Goal: Transaction & Acquisition: Purchase product/service

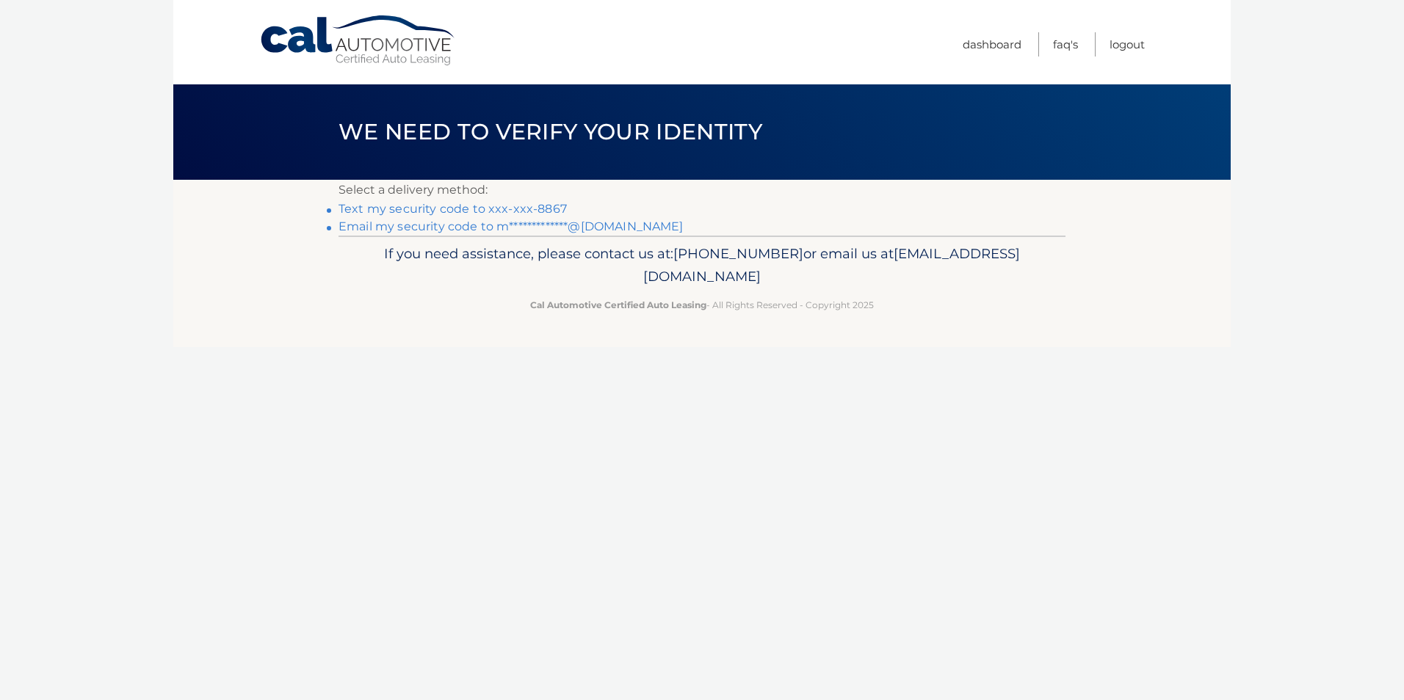
click at [448, 208] on link "Text my security code to xxx-xxx-8867" at bounding box center [452, 209] width 228 height 14
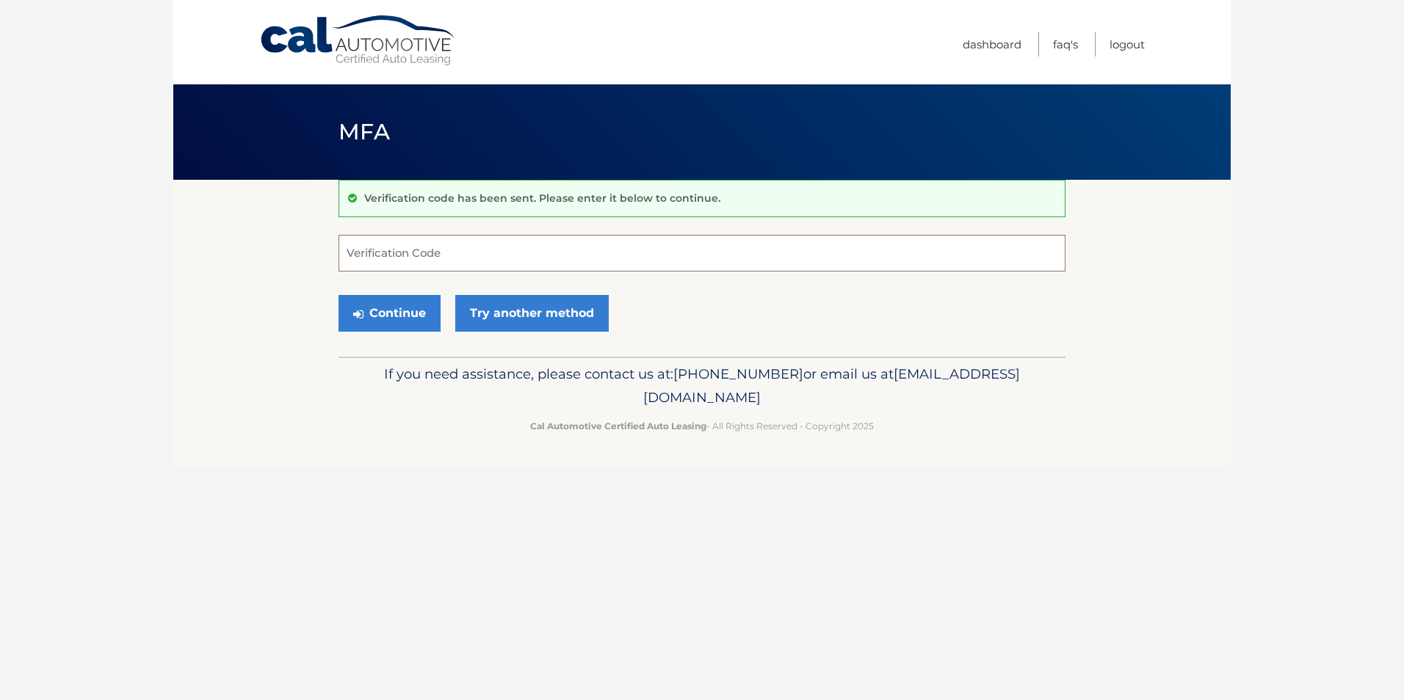
click at [546, 264] on input "Verification Code" at bounding box center [701, 253] width 727 height 37
type input "238255"
click at [395, 311] on button "Continue" at bounding box center [389, 313] width 102 height 37
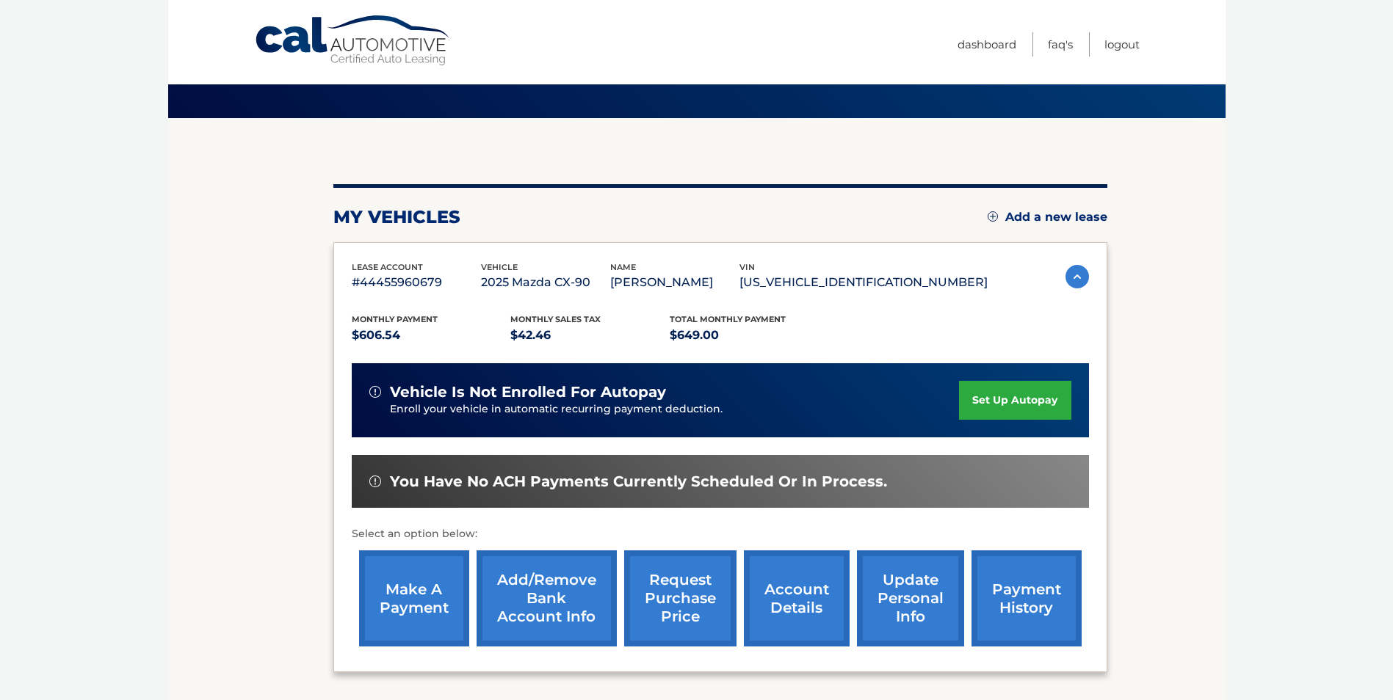
scroll to position [147, 0]
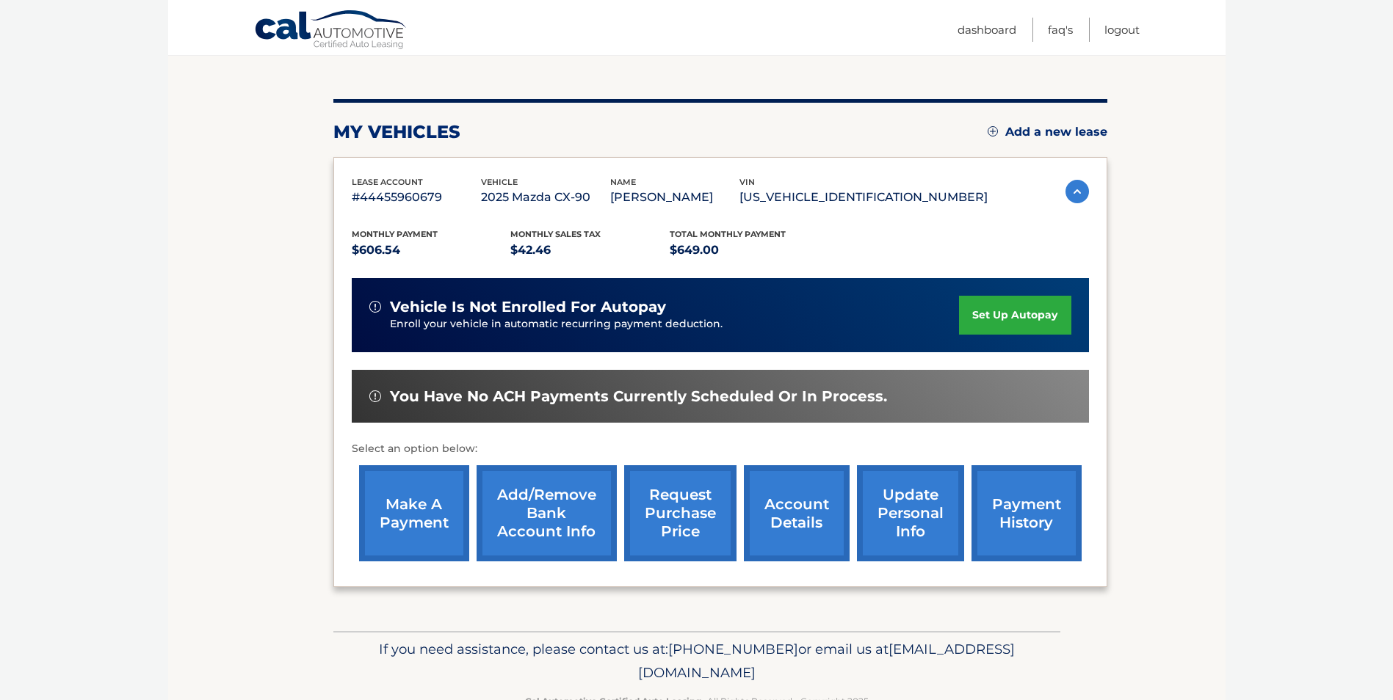
click at [401, 496] on link "make a payment" at bounding box center [414, 513] width 110 height 96
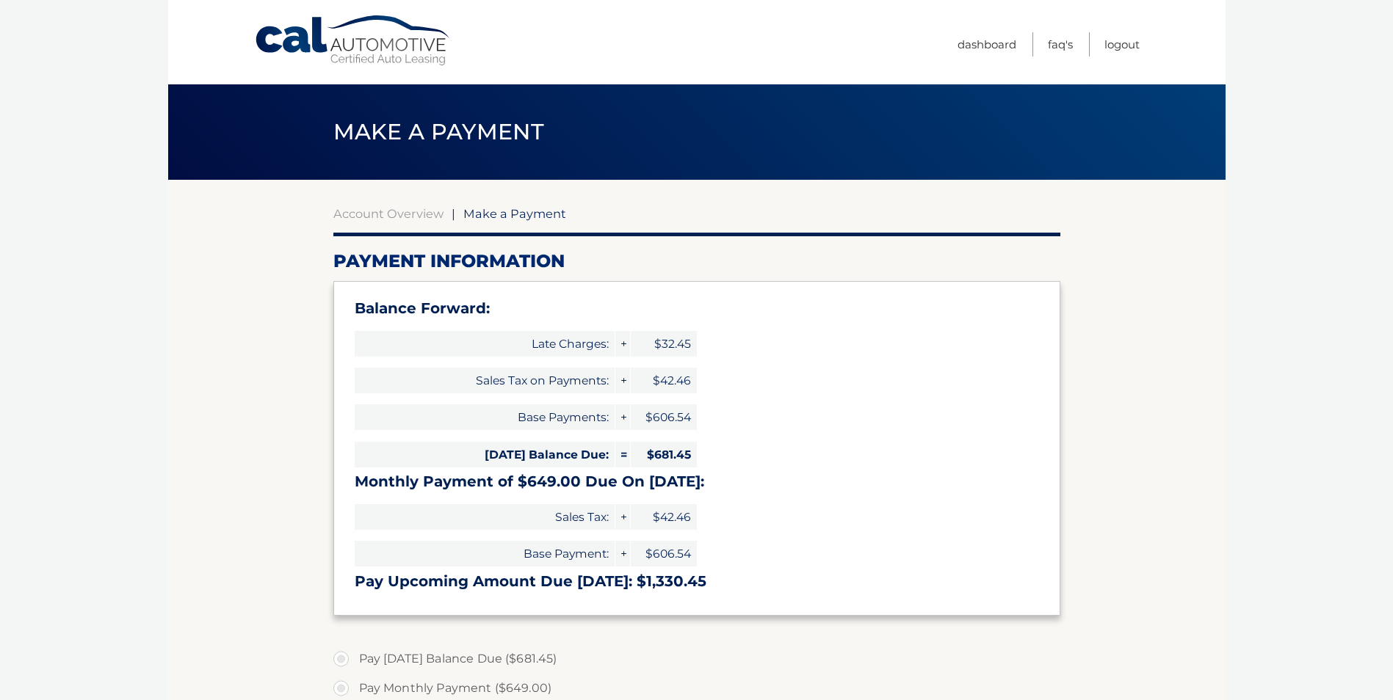
select select "MjlhY2QxYTgtZTBjNC00OWY4LThjMDMtM2U4OTRjN2MzMjFk"
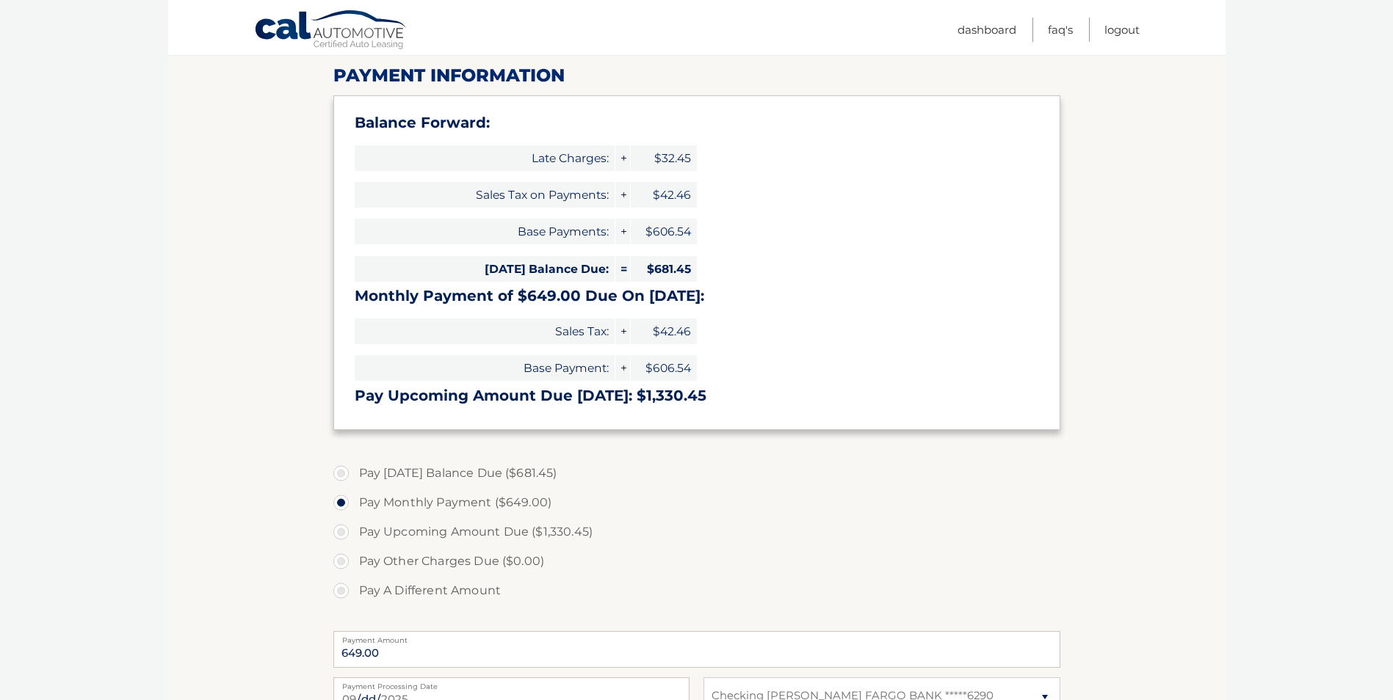
scroll to position [220, 0]
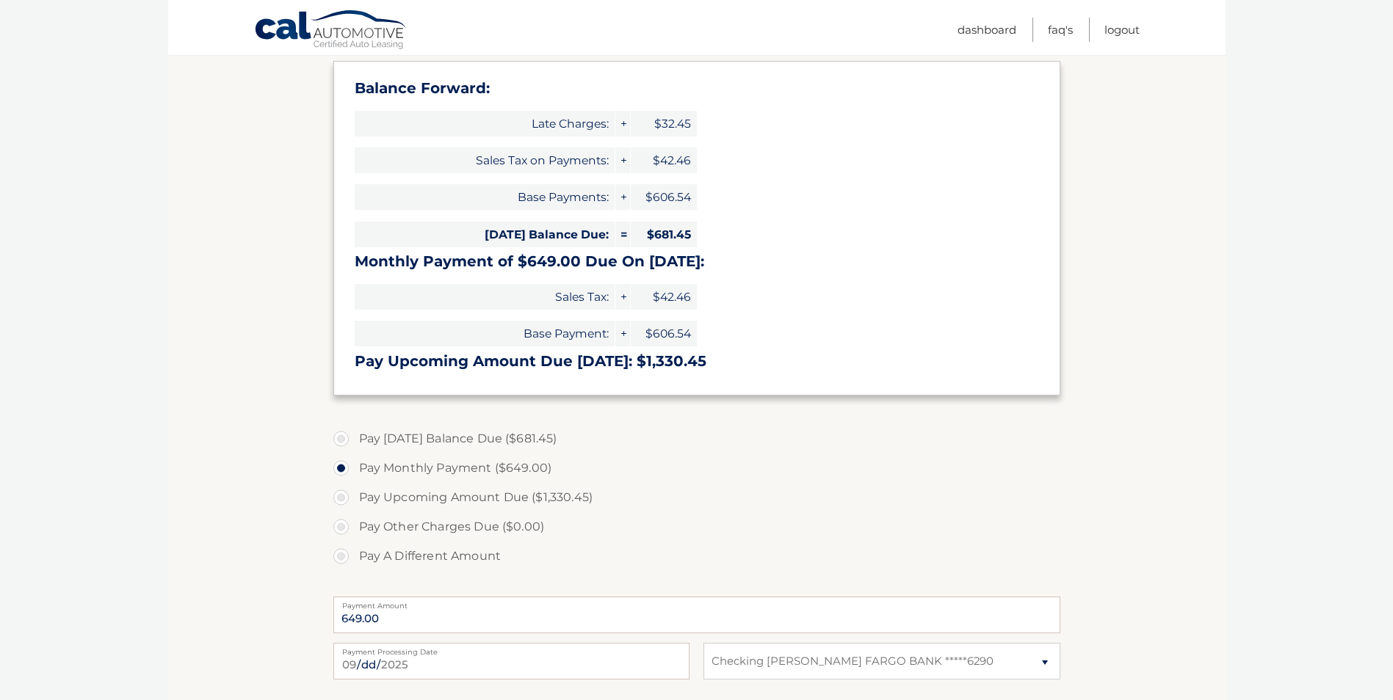
click at [343, 441] on label "Pay Today's Balance Due ($681.45)" at bounding box center [696, 438] width 727 height 29
click at [343, 441] on input "Pay Today's Balance Due ($681.45)" at bounding box center [346, 435] width 15 height 23
radio input "true"
type input "681.45"
click at [814, 511] on label "Pay Upcoming Amount Due ($1,330.45)" at bounding box center [696, 497] width 727 height 29
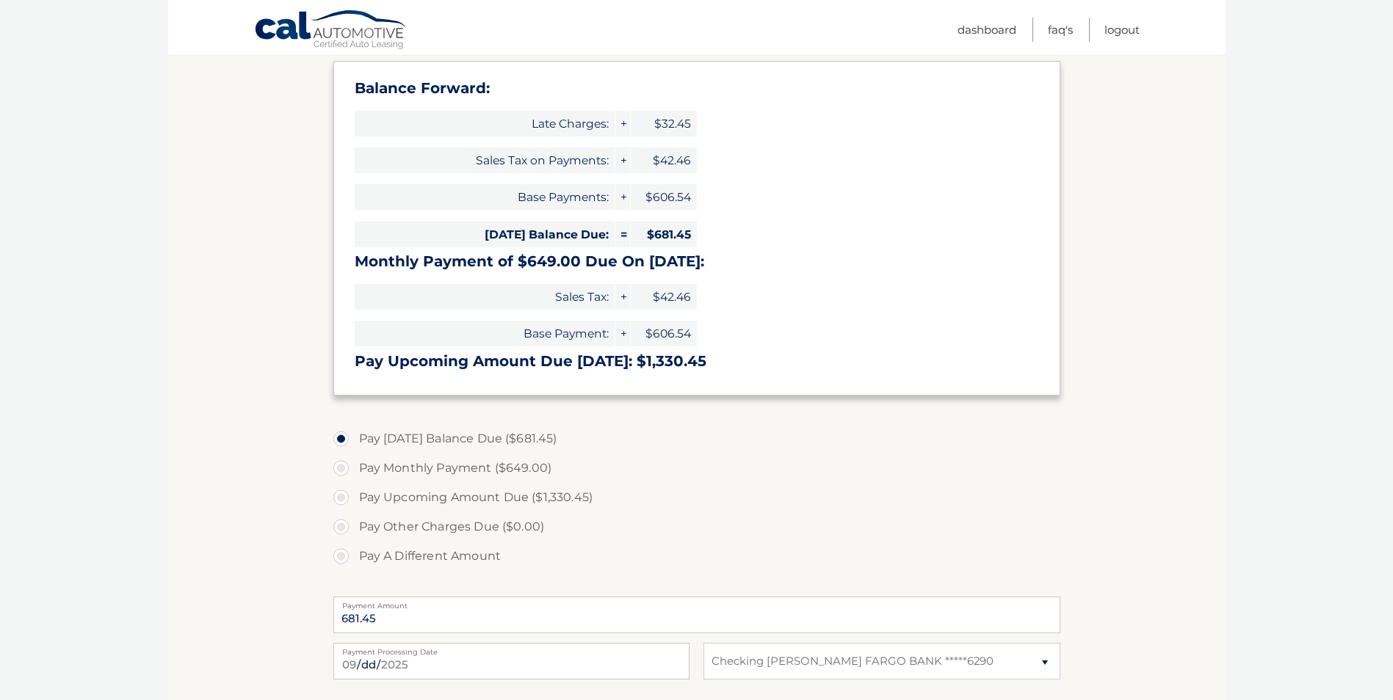
click at [354, 507] on input "Pay Upcoming Amount Due ($1,330.45)" at bounding box center [346, 494] width 15 height 23
radio input "true"
type input "1330.45"
click at [339, 437] on label "Pay Today's Balance Due ($681.45)" at bounding box center [696, 438] width 727 height 29
click at [339, 437] on input "Pay Today's Balance Due ($681.45)" at bounding box center [346, 435] width 15 height 23
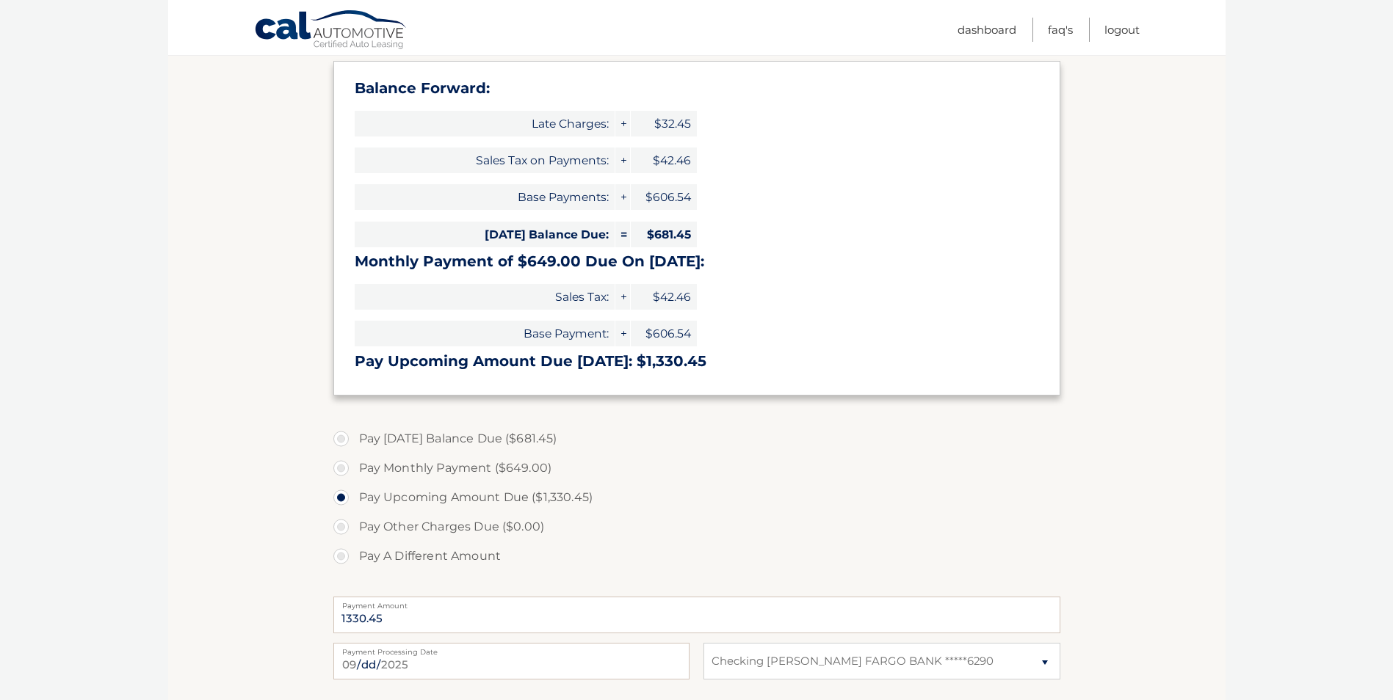
radio input "true"
type input "681.45"
click at [1062, 421] on section "Account Overview | Make a Payment Payment Information Balance Forward: Late Cha…" at bounding box center [696, 407] width 1057 height 894
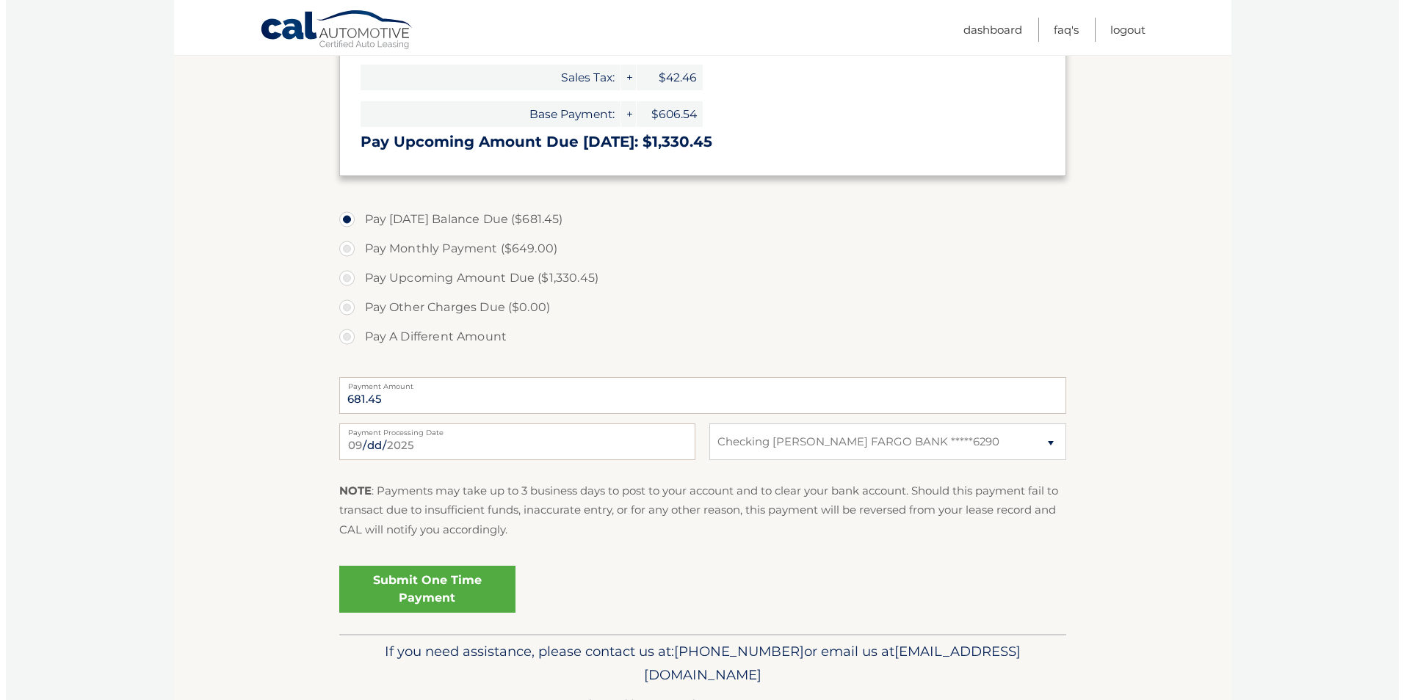
scroll to position [440, 0]
click at [444, 592] on link "Submit One Time Payment" at bounding box center [421, 588] width 176 height 47
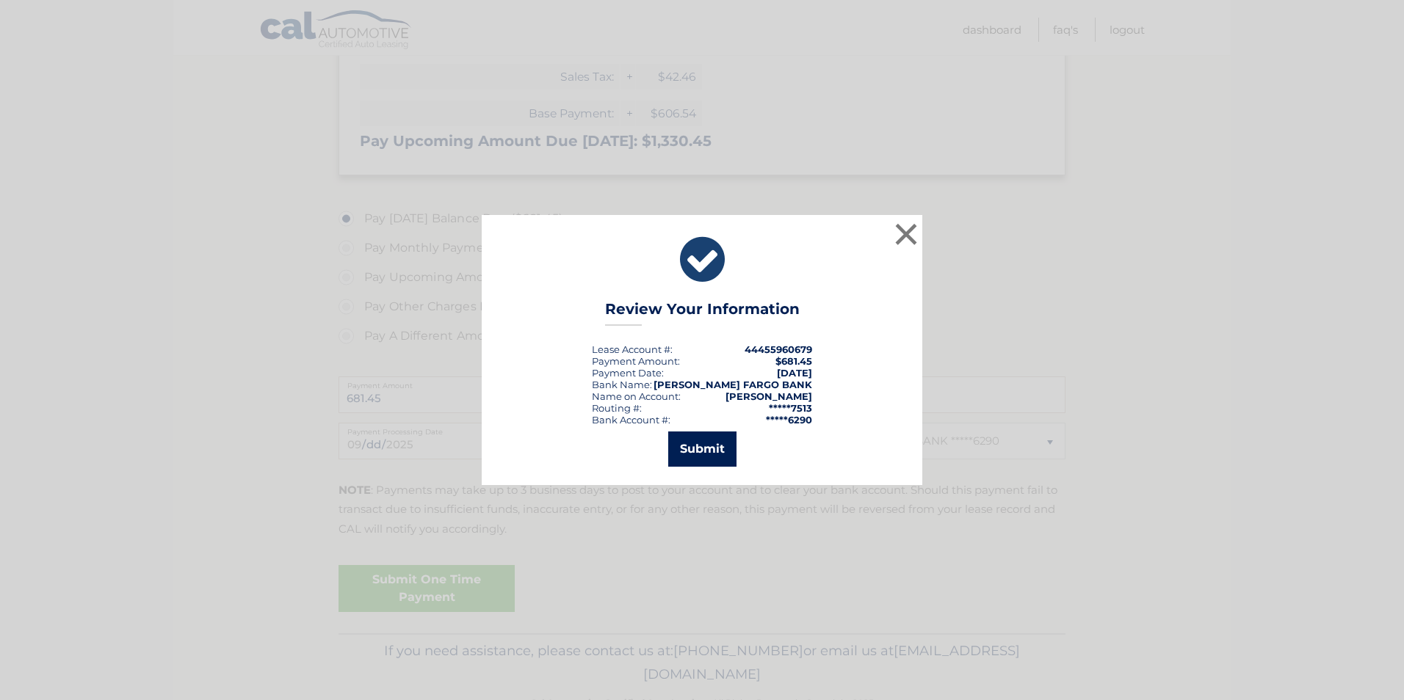
click at [702, 454] on button "Submit" at bounding box center [702, 449] width 68 height 35
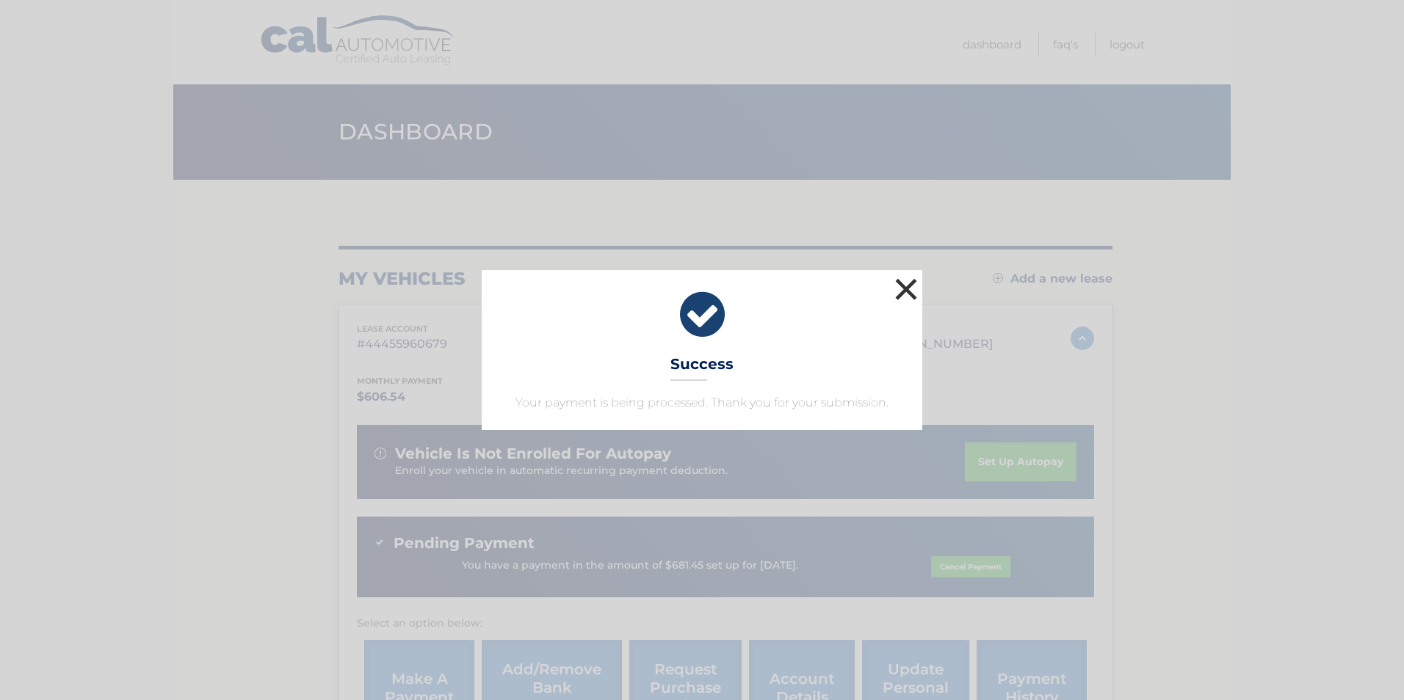
click at [909, 286] on button "×" at bounding box center [905, 289] width 29 height 29
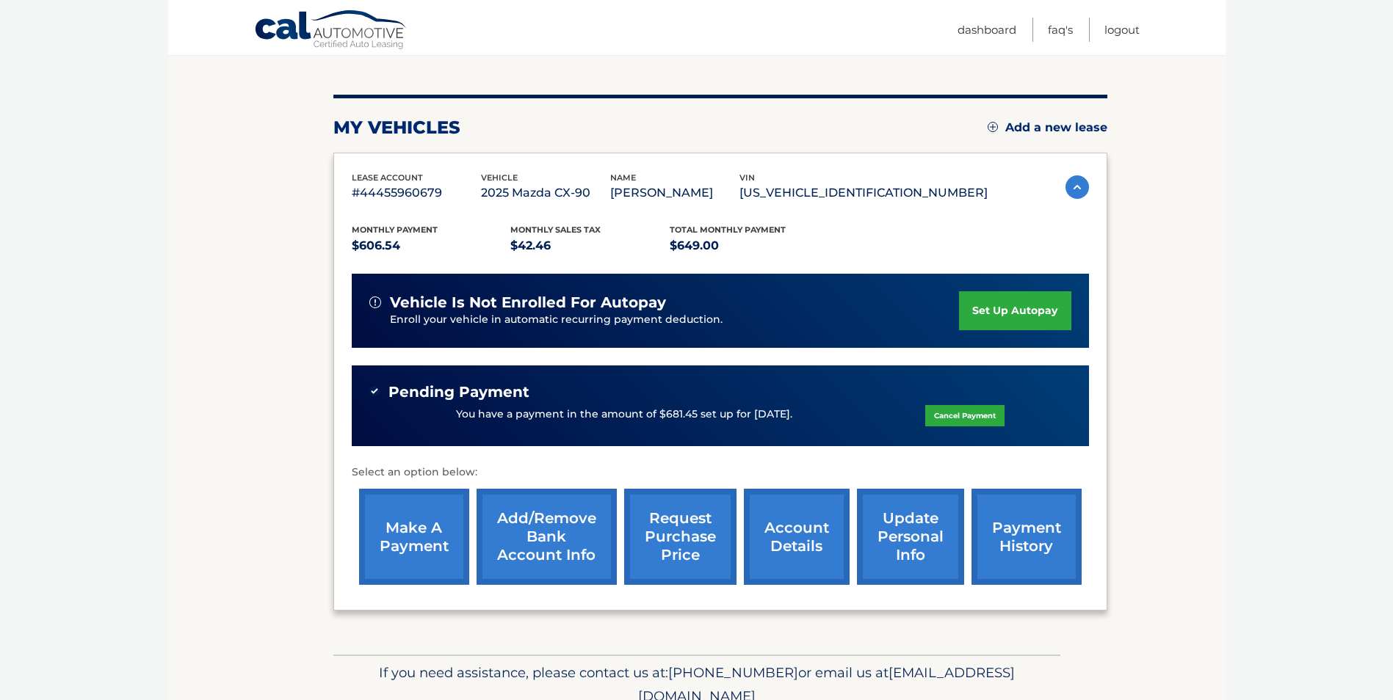
scroll to position [217, 0]
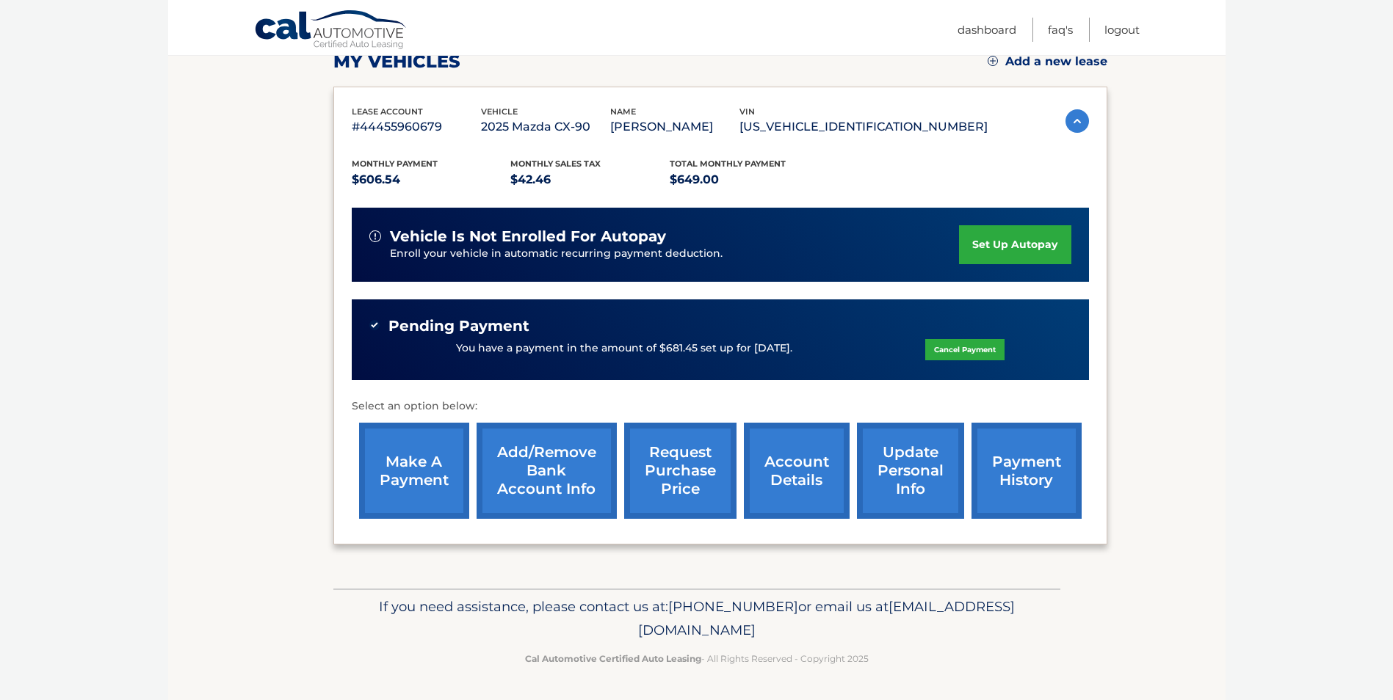
click at [818, 479] on link "account details" at bounding box center [797, 471] width 106 height 96
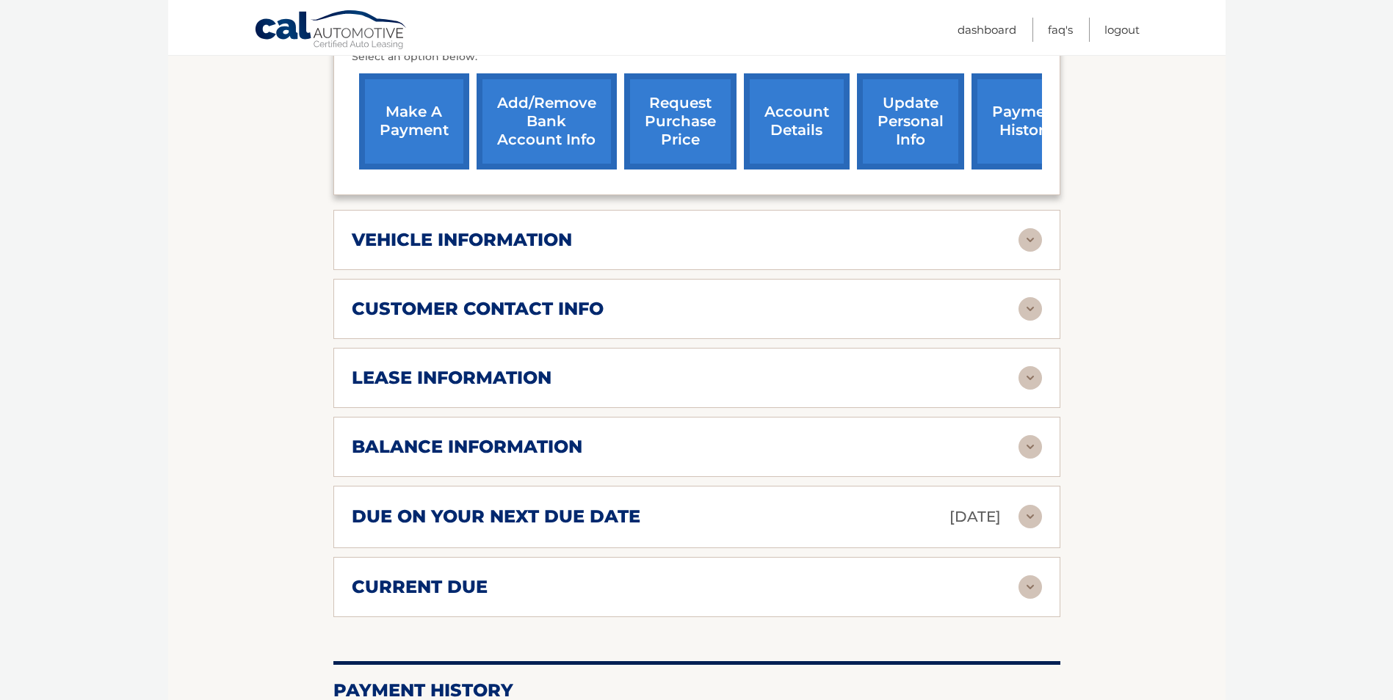
scroll to position [587, 0]
click at [1029, 452] on img at bounding box center [1029, 446] width 23 height 23
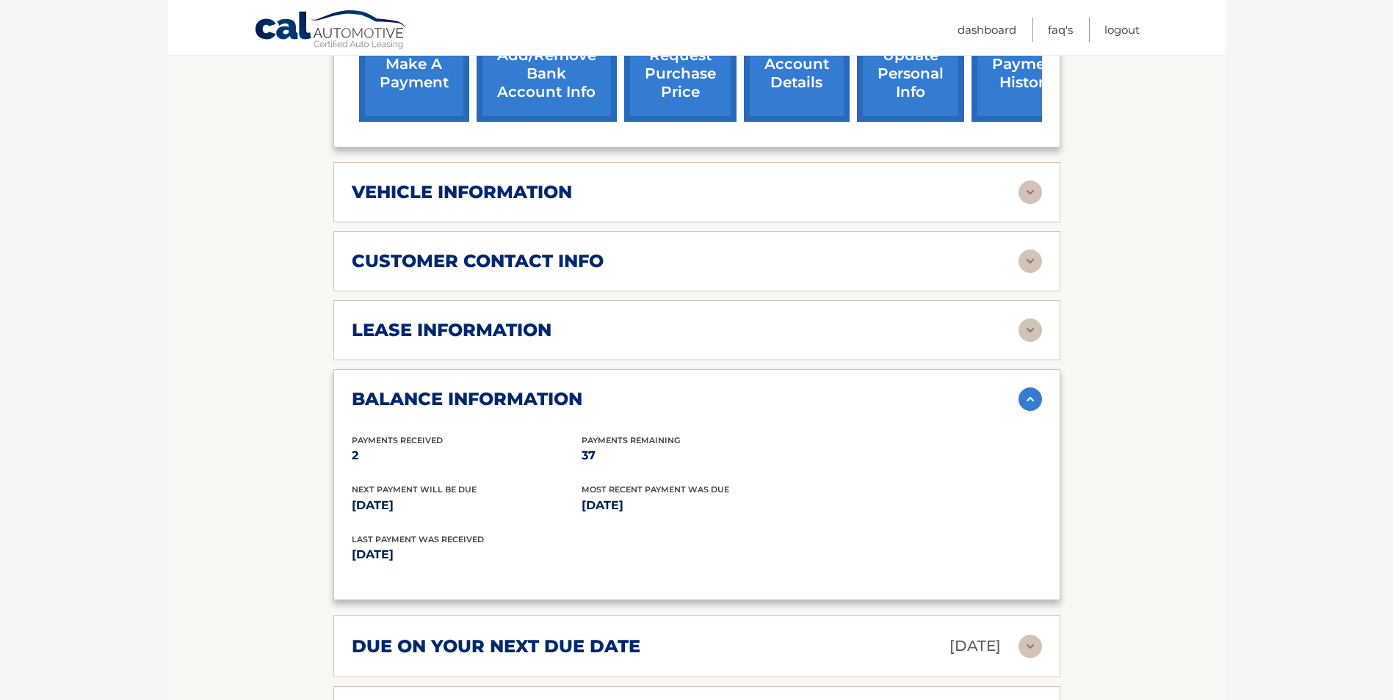
scroll to position [661, 0]
